Goal: Check status: Check status

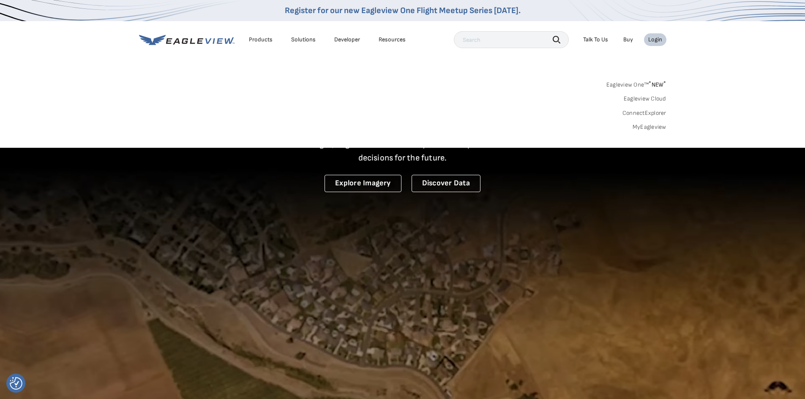
click at [649, 82] on sup "*" at bounding box center [650, 83] width 3 height 7
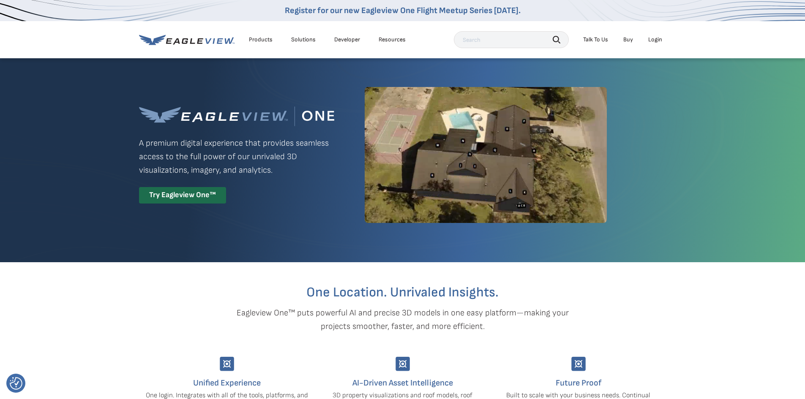
click at [657, 38] on div "Login" at bounding box center [655, 40] width 14 height 8
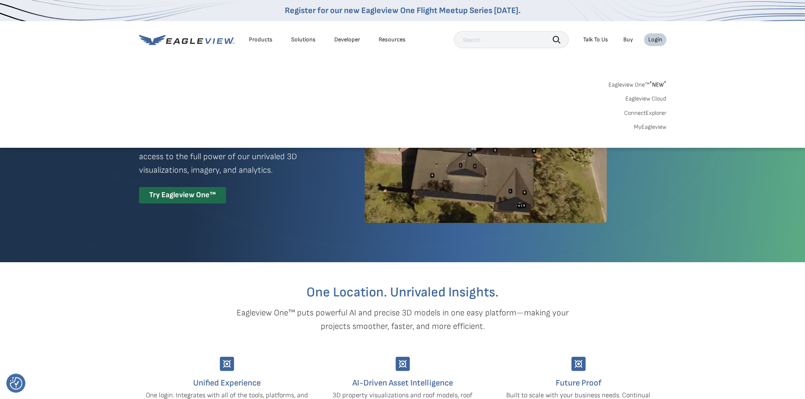
click at [637, 80] on link "Eagleview One™ * NEW *" at bounding box center [638, 84] width 58 height 10
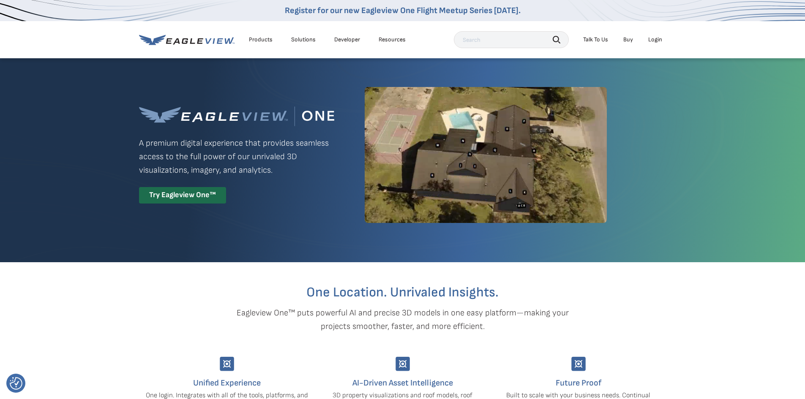
click at [655, 44] on li "Login" at bounding box center [655, 39] width 22 height 13
click at [659, 39] on div "Login" at bounding box center [655, 40] width 14 height 8
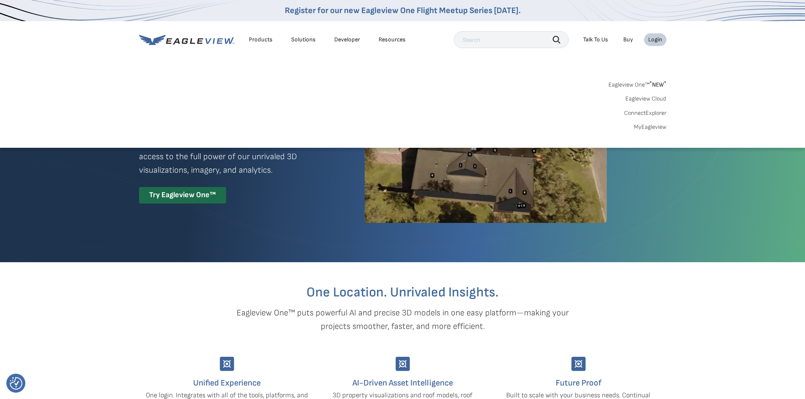
click at [642, 86] on link "Eagleview One™ * NEW *" at bounding box center [638, 84] width 58 height 10
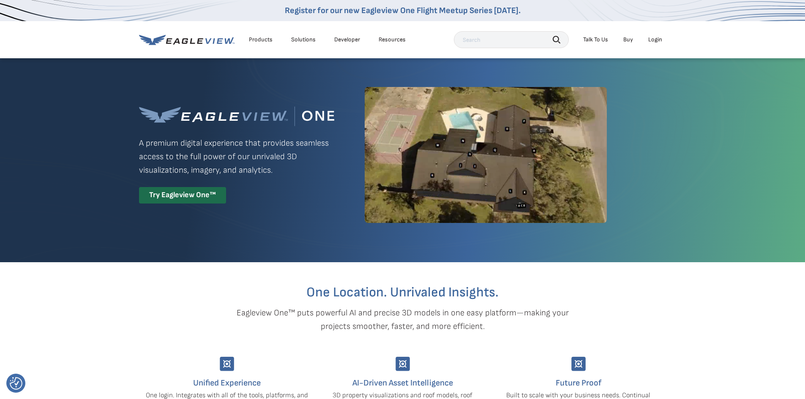
click at [210, 51] on div "Products Solutions Developer Resources Search Talk To Us Buy Login" at bounding box center [403, 39] width 528 height 37
click at [211, 46] on div "Products Solutions Developer Resources" at bounding box center [274, 39] width 271 height 17
click at [211, 41] on icon at bounding box center [187, 40] width 96 height 11
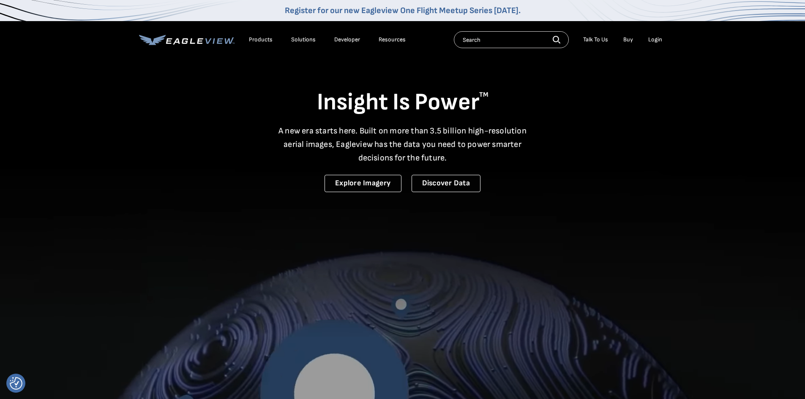
click at [654, 42] on div "Login" at bounding box center [655, 40] width 14 height 8
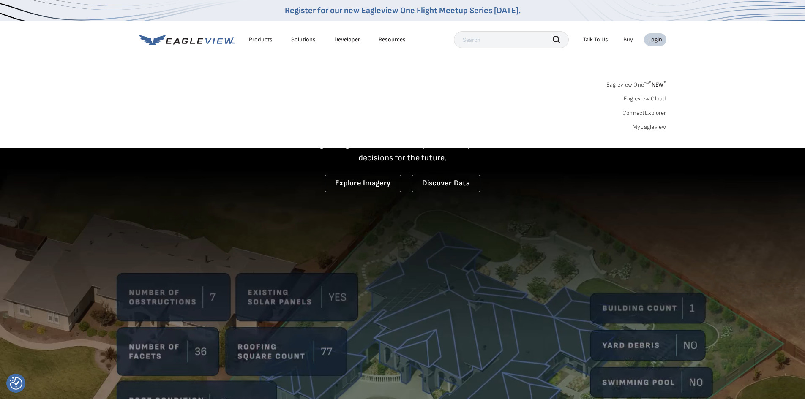
click at [647, 129] on link "MyEagleview" at bounding box center [650, 127] width 34 height 8
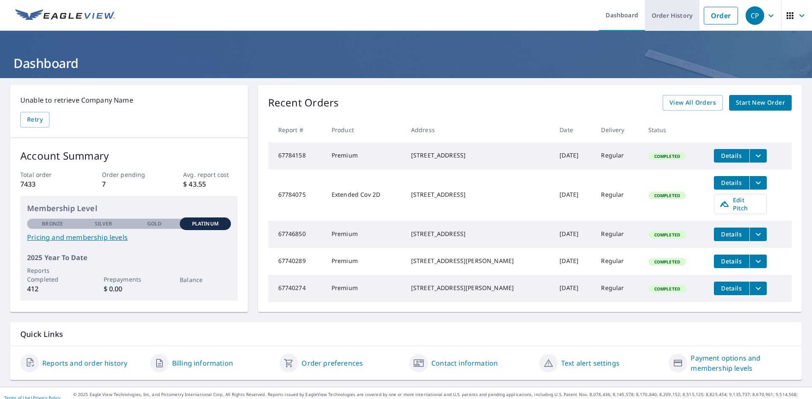
click at [674, 17] on link "Order History" at bounding box center [672, 15] width 55 height 31
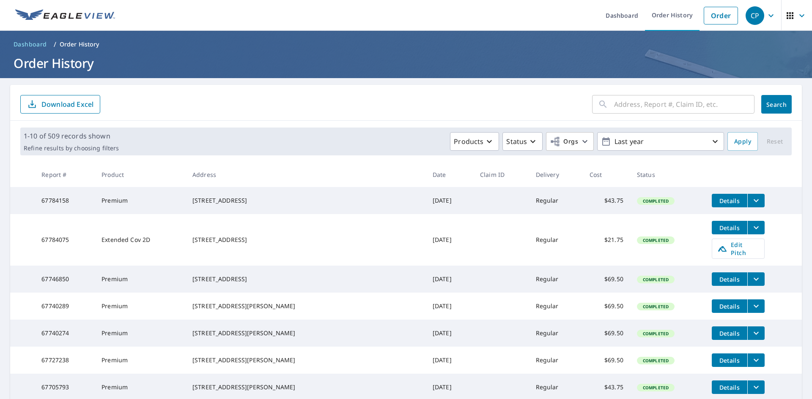
click at [685, 109] on input "text" at bounding box center [684, 105] width 140 height 24
type input "naperville"
click button "Search" at bounding box center [776, 104] width 30 height 19
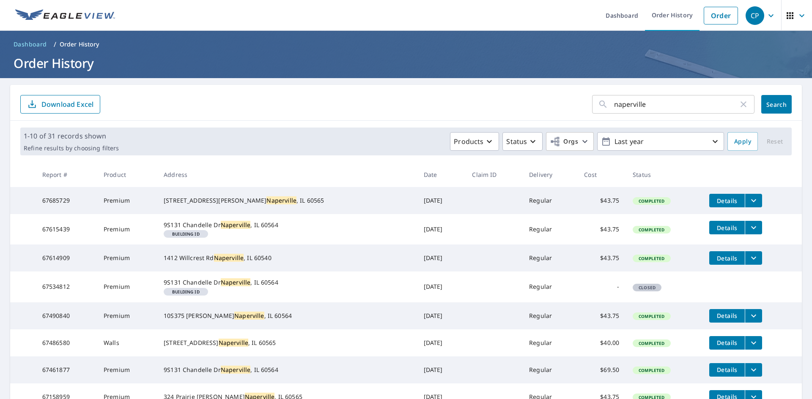
click at [714, 232] on span "Details" at bounding box center [726, 228] width 25 height 8
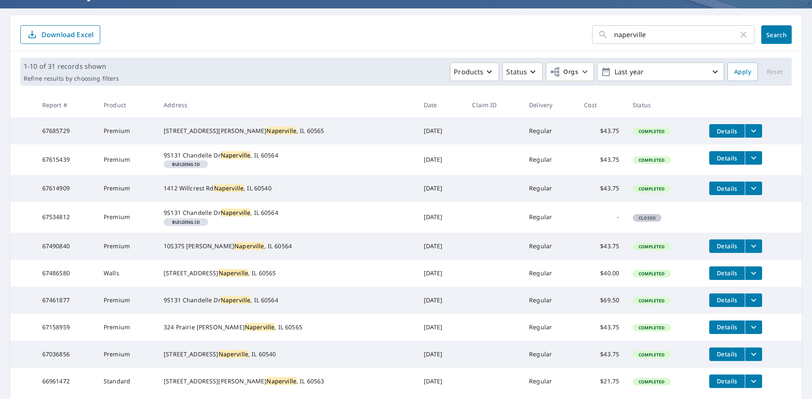
scroll to position [172, 0]
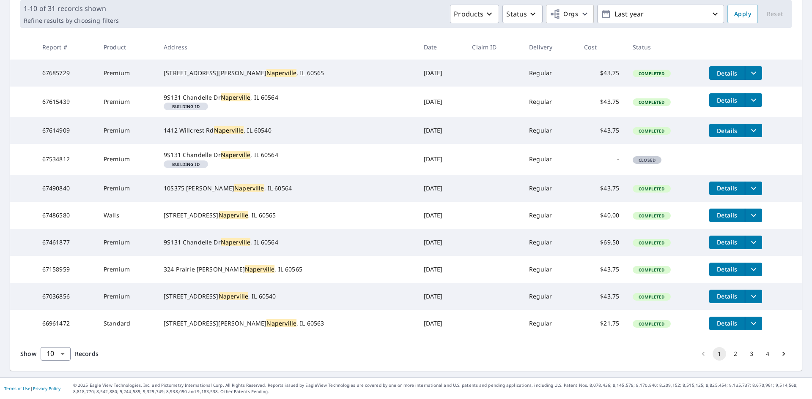
click at [729, 358] on button "2" at bounding box center [735, 354] width 14 height 14
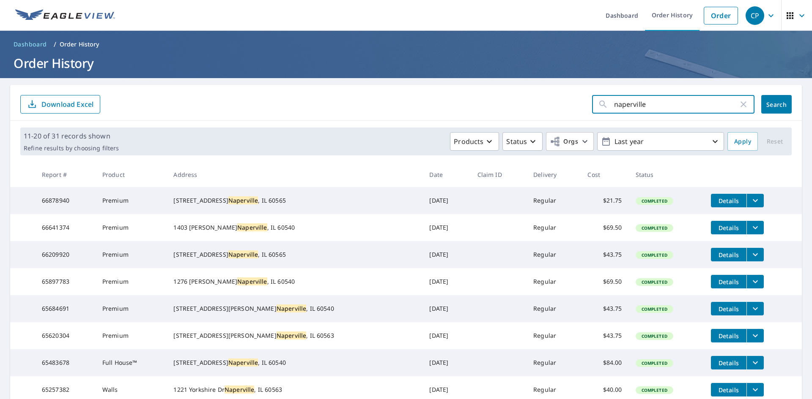
drag, startPoint x: 657, startPoint y: 109, endPoint x: 541, endPoint y: 110, distance: 115.8
click at [549, 110] on form "naperville ​ Search Download Excel" at bounding box center [405, 104] width 771 height 19
type input "shepherd"
click at [771, 102] on span "Search" at bounding box center [776, 105] width 17 height 8
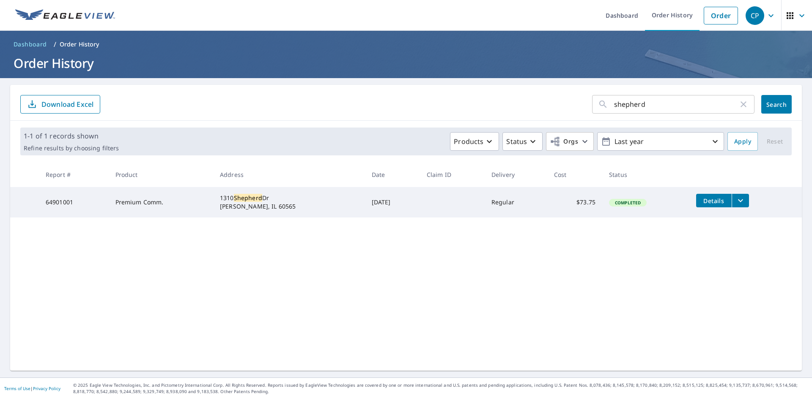
click at [735, 199] on icon "filesDropdownBtn-64901001" at bounding box center [740, 201] width 10 height 10
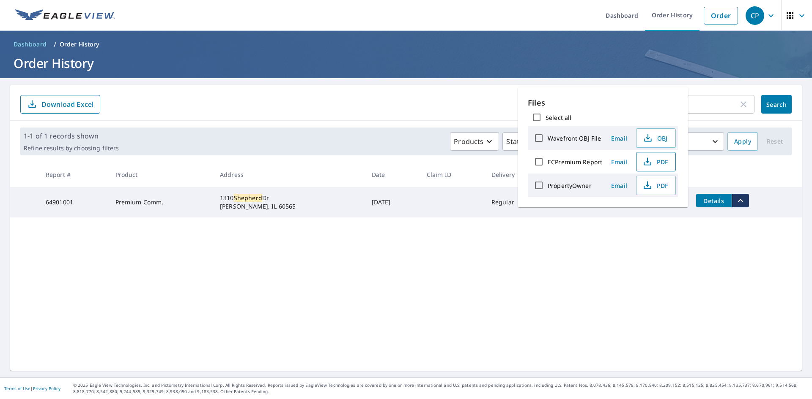
click at [645, 162] on icon "button" at bounding box center [647, 160] width 4 height 5
